Goal: Register for event/course

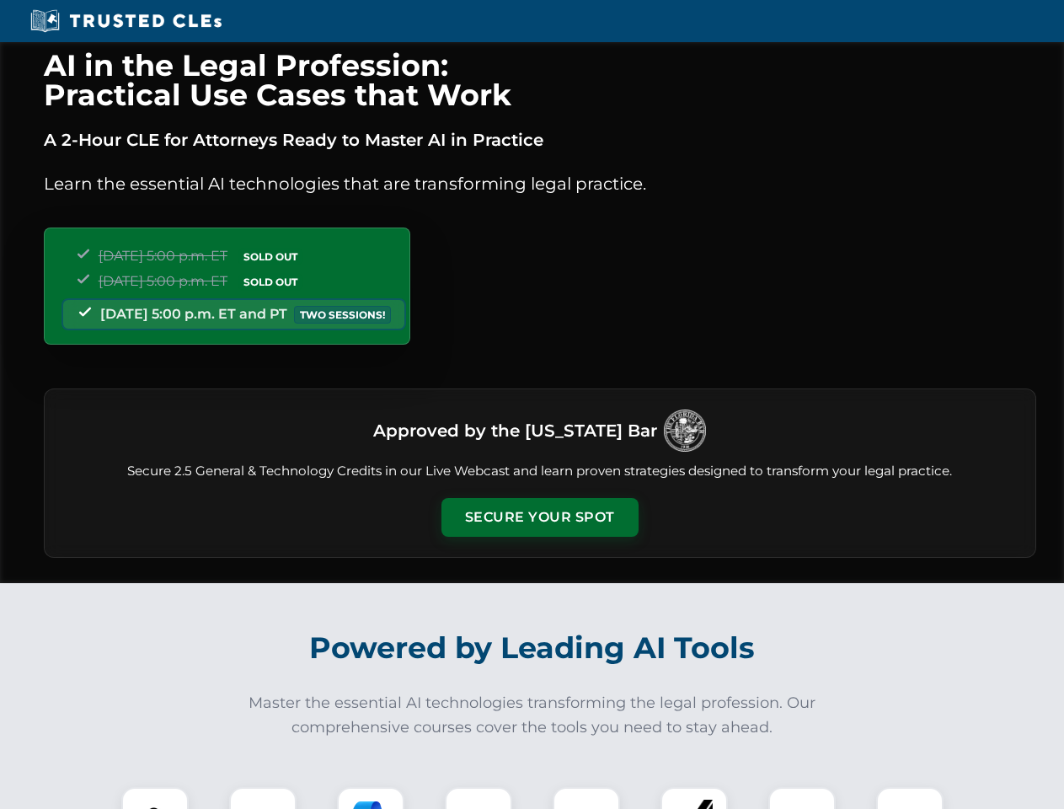
click at [539, 517] on button "Secure Your Spot" at bounding box center [540, 517] width 197 height 39
click at [155, 798] on img at bounding box center [155, 820] width 49 height 49
click at [263, 798] on div at bounding box center [262, 820] width 67 height 67
